Goal: Task Accomplishment & Management: Use online tool/utility

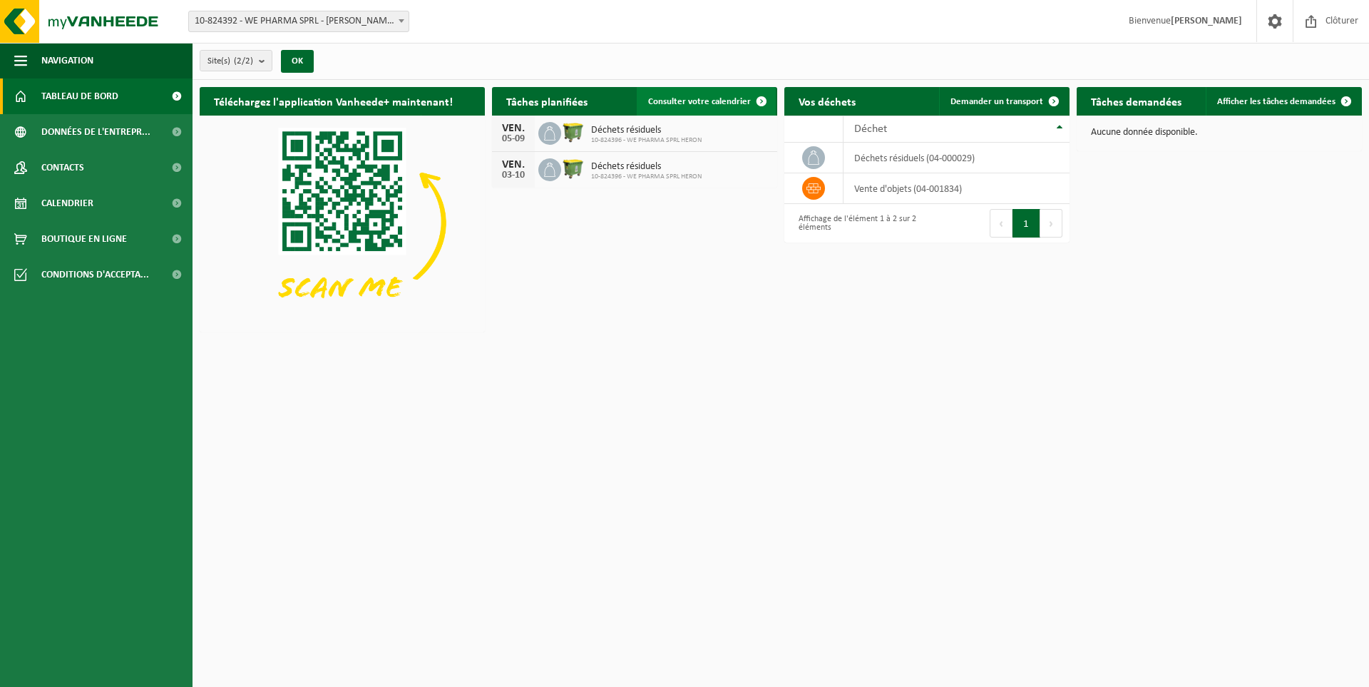
click at [732, 93] on link "Consulter votre calendrier" at bounding box center [706, 101] width 139 height 29
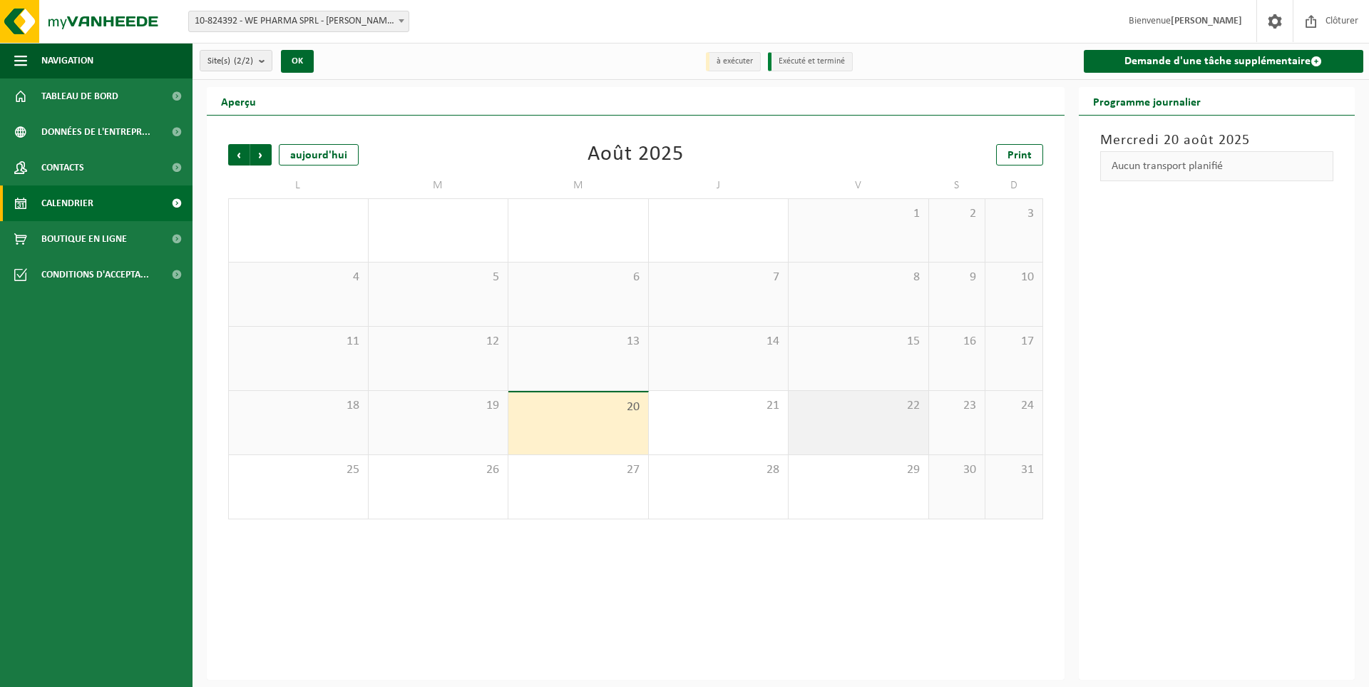
click at [866, 414] on div "22" at bounding box center [859, 422] width 140 height 63
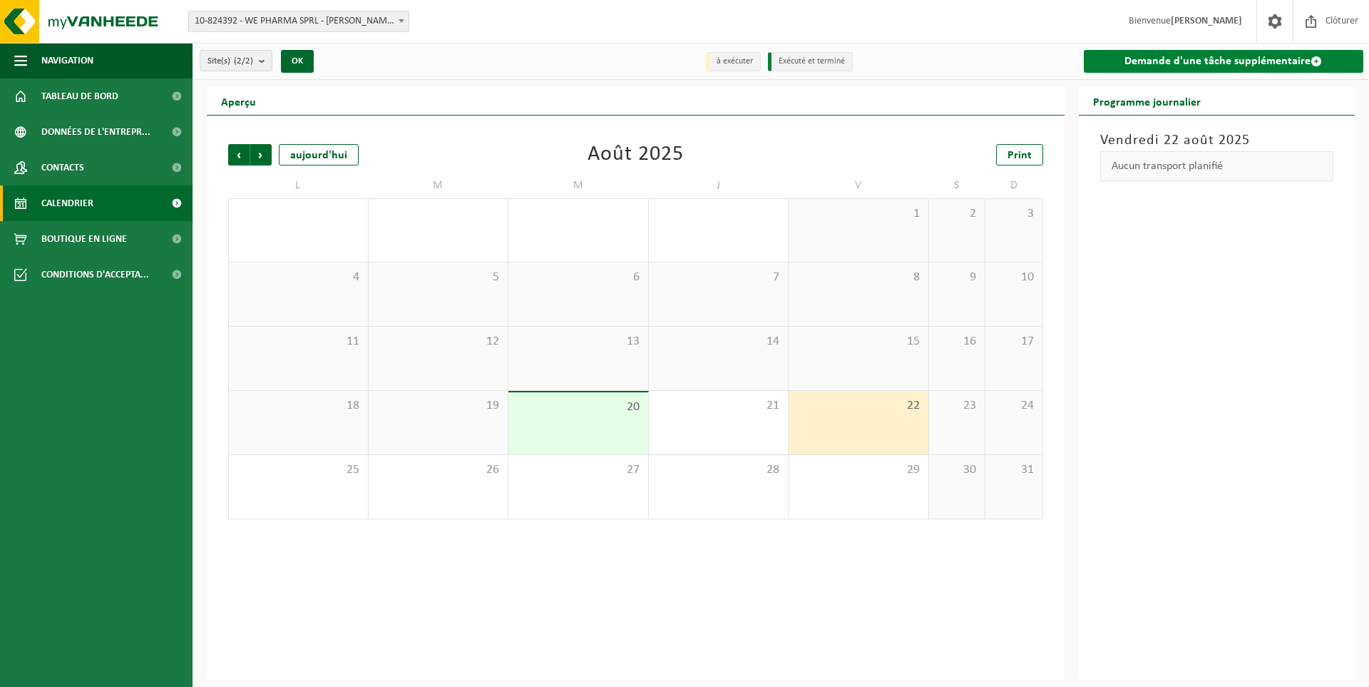
click at [1160, 59] on link "Demande d'une tâche supplémentaire" at bounding box center [1224, 61] width 280 height 23
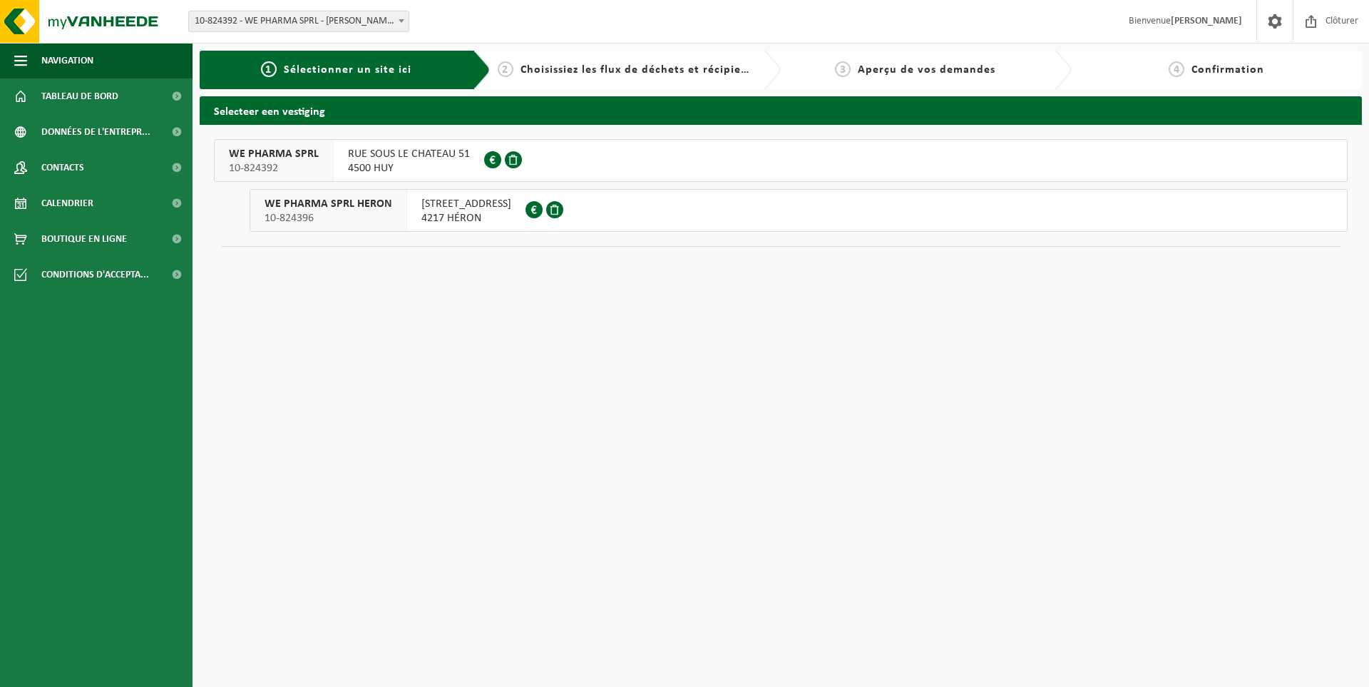
click at [662, 207] on button "WE PHARMA SPRL HERON 10-824396 RUE DE LA GARE 10 4217 HÉRON" at bounding box center [799, 210] width 1098 height 43
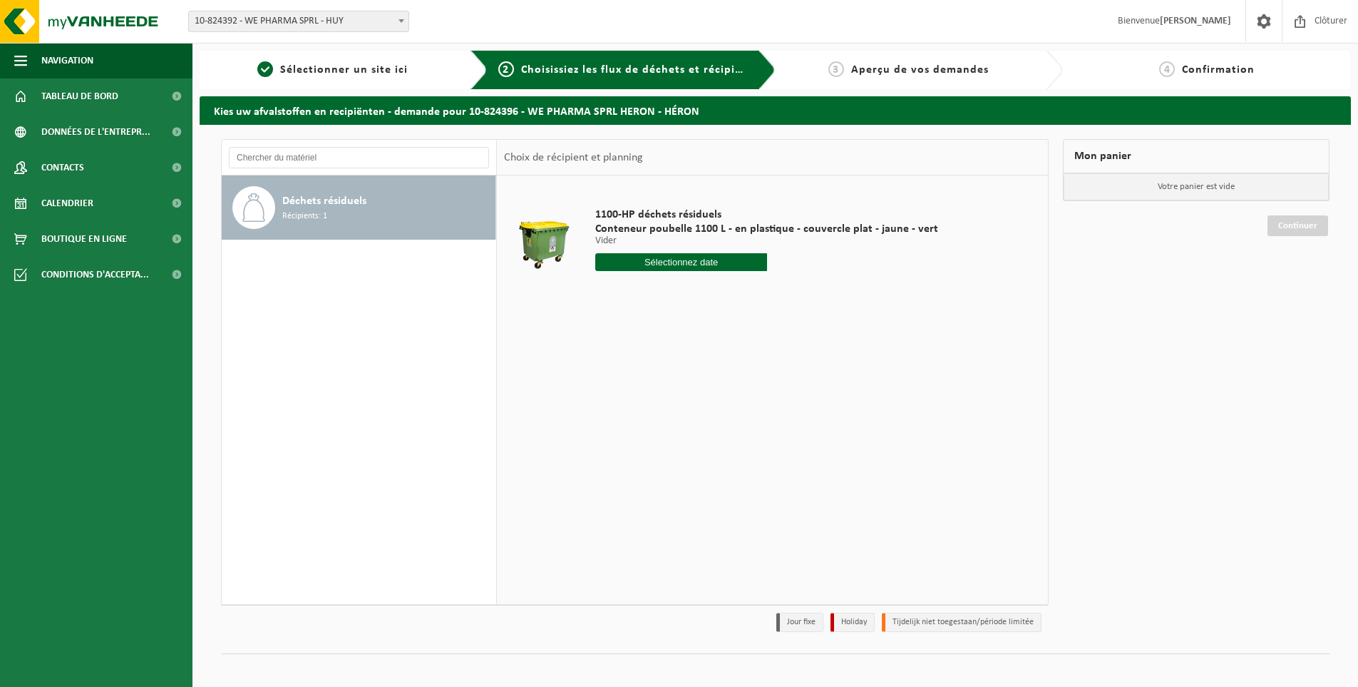
click at [705, 266] on input "text" at bounding box center [681, 262] width 172 height 18
click at [713, 412] on div "22" at bounding box center [709, 411] width 25 height 23
type input "à partir de [DATE]"
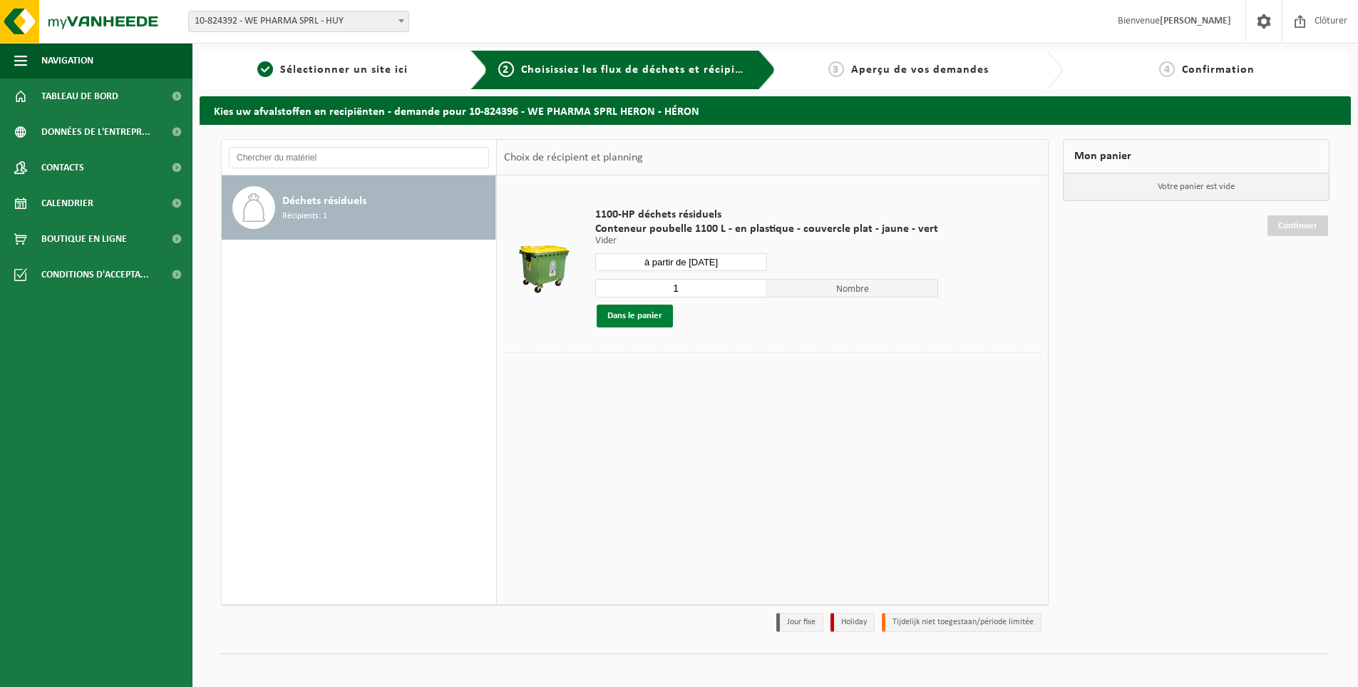
click at [658, 317] on button "Dans le panier" at bounding box center [635, 315] width 76 height 23
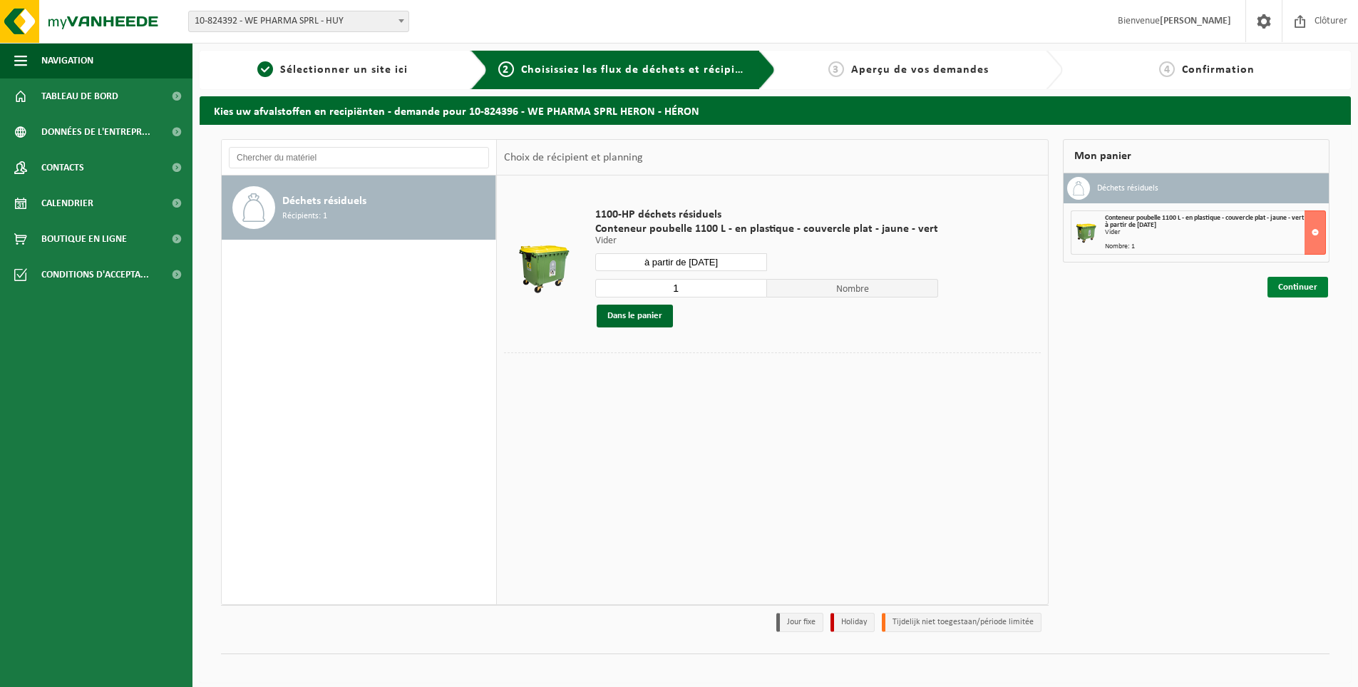
click at [1310, 289] on link "Continuer" at bounding box center [1298, 287] width 61 height 21
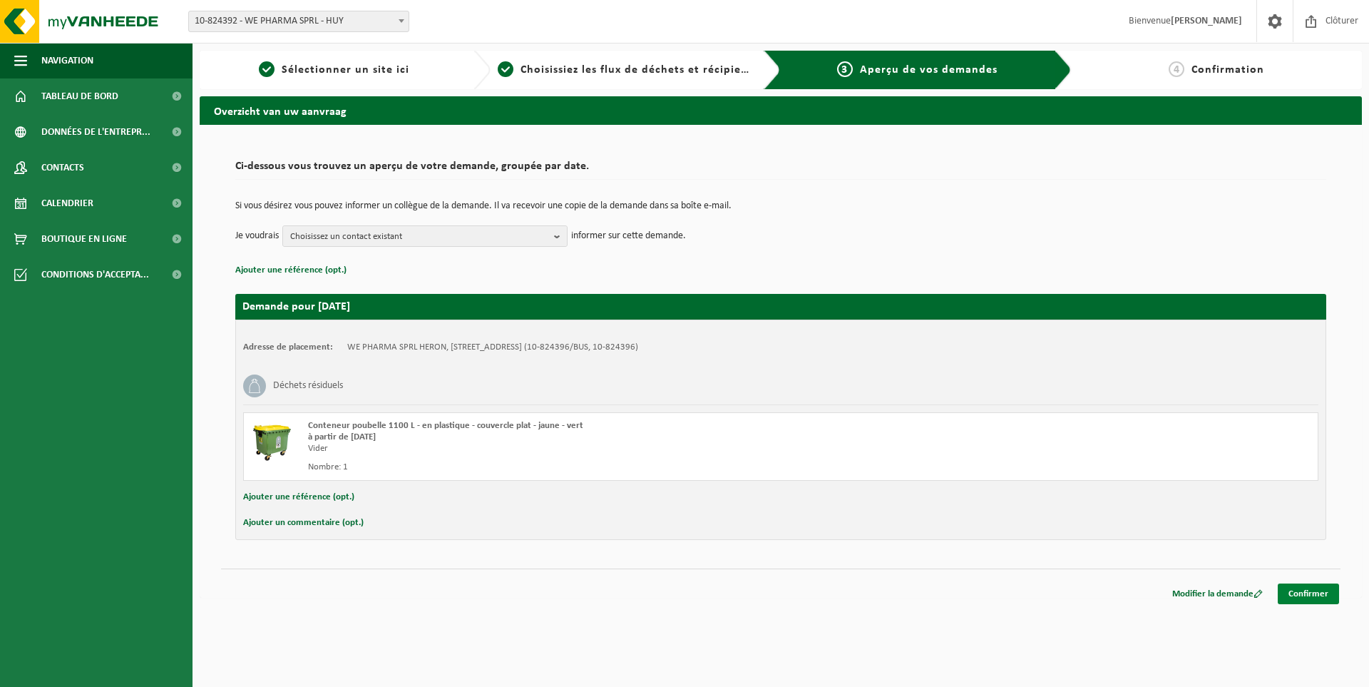
click at [1316, 595] on link "Confirmer" at bounding box center [1308, 593] width 61 height 21
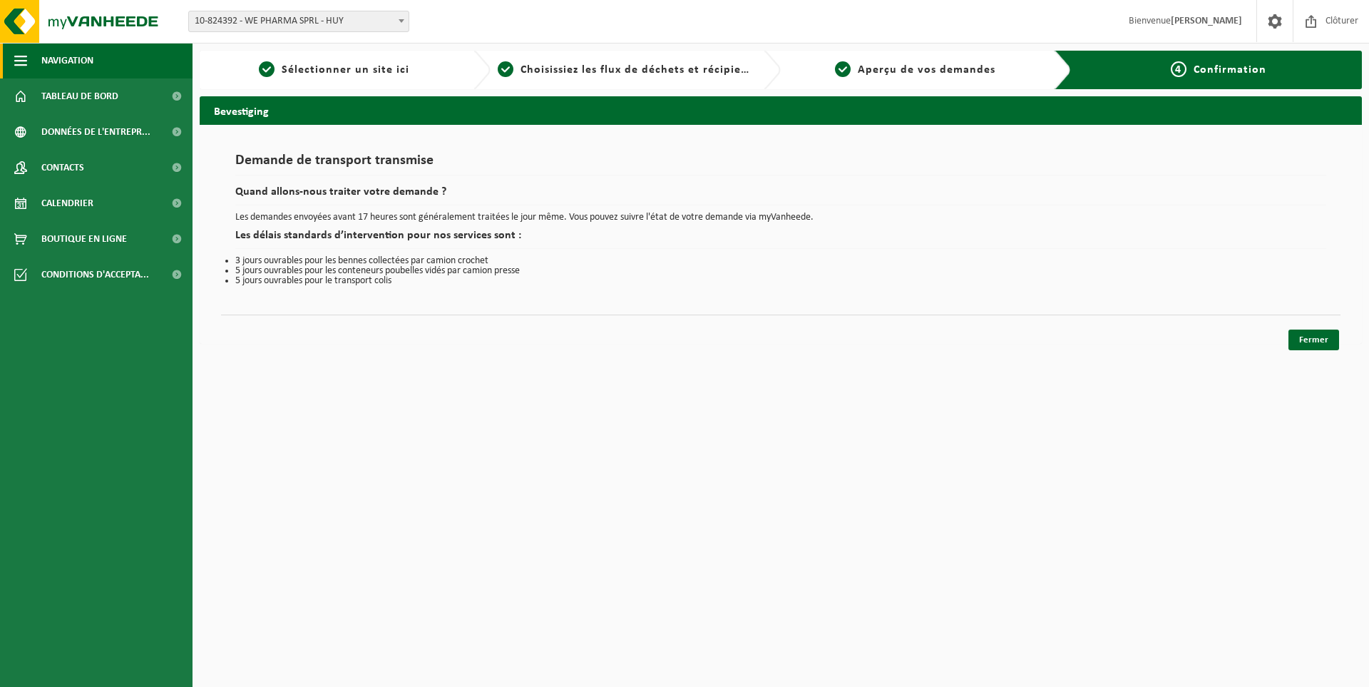
click at [66, 56] on span "Navigation" at bounding box center [67, 61] width 52 height 36
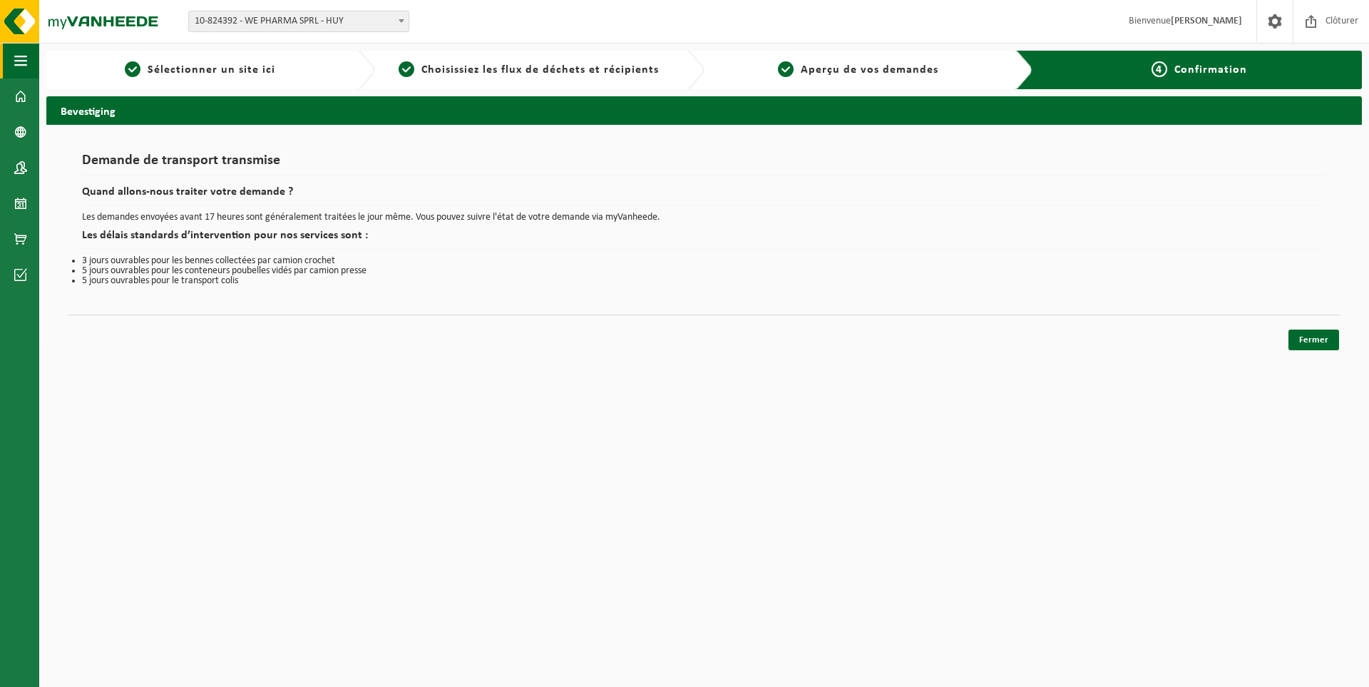
click at [24, 52] on span "button" at bounding box center [20, 61] width 13 height 36
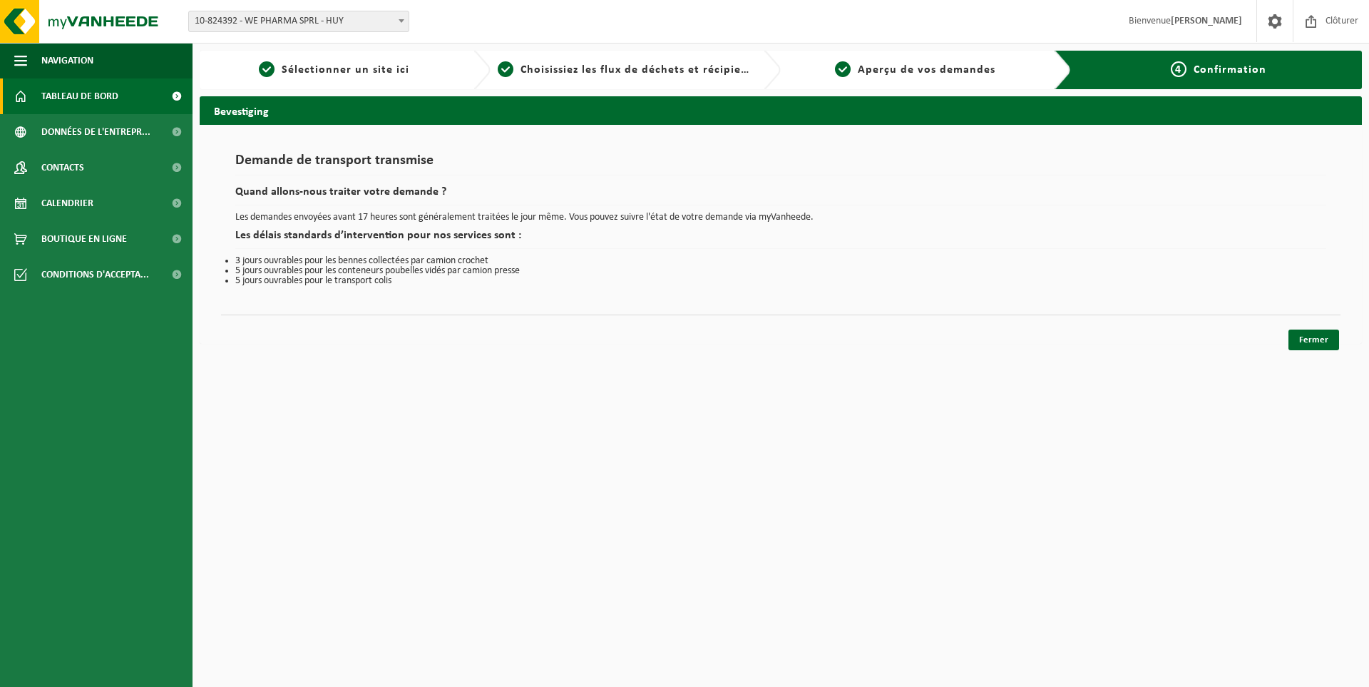
click at [104, 95] on span "Tableau de bord" at bounding box center [79, 96] width 77 height 36
